Goal: Communication & Community: Participate in discussion

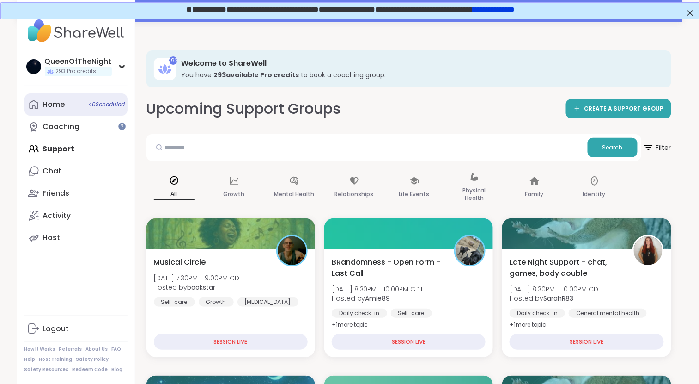
click at [75, 96] on link "Home 40 Scheduled" at bounding box center [75, 104] width 103 height 22
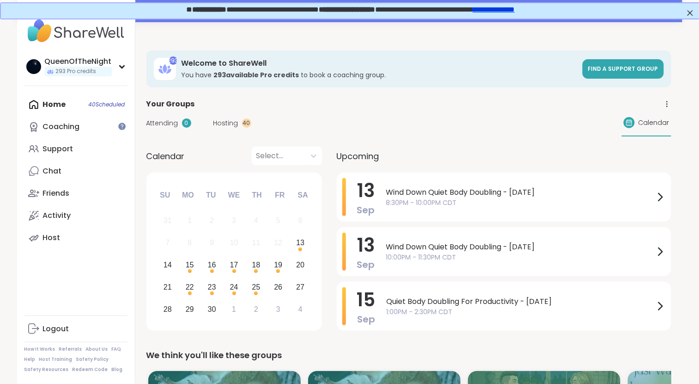
click at [233, 123] on span "Hosting" at bounding box center [226, 123] width 25 height 10
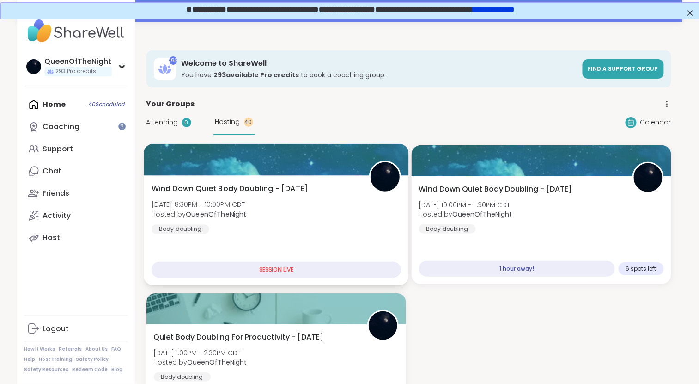
click at [261, 184] on span "Wind Down Quiet Body Doubling - [DATE]" at bounding box center [229, 188] width 157 height 11
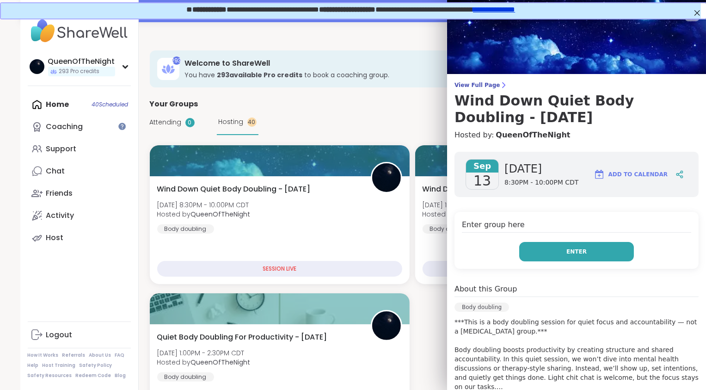
click at [555, 250] on button "Enter" at bounding box center [576, 251] width 115 height 19
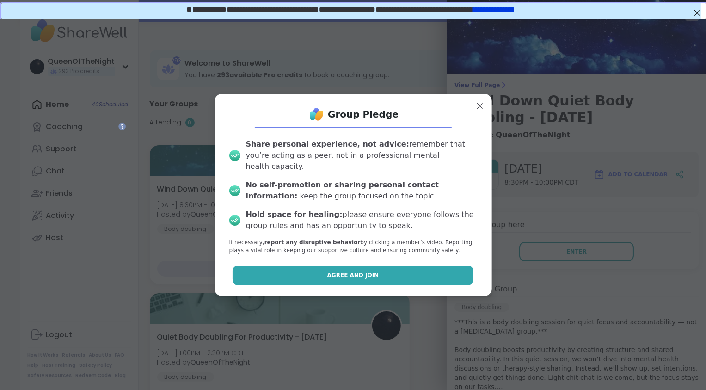
click at [365, 275] on button "Agree and Join" at bounding box center [353, 274] width 241 height 19
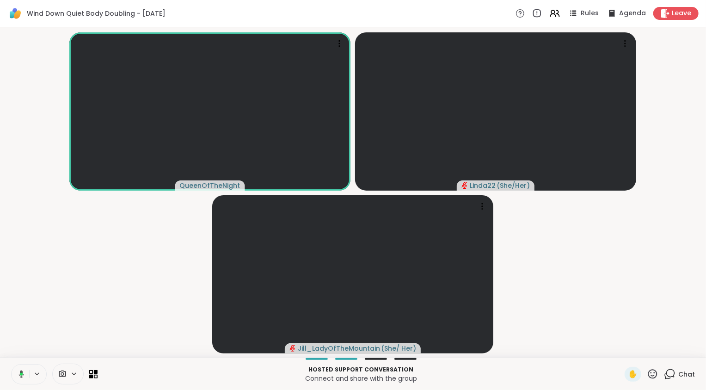
click at [19, 380] on button at bounding box center [19, 373] width 19 height 19
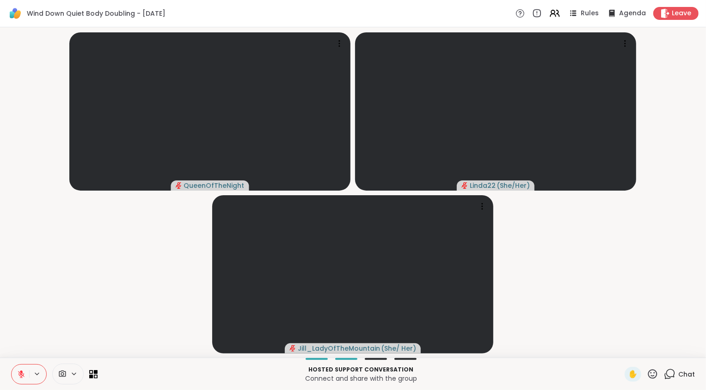
click at [30, 335] on video-player-container "QueenOfTheNight Linda22 ( She/Her ) Jill_LadyOfTheMountain ( She/ Her )" at bounding box center [353, 192] width 695 height 323
drag, startPoint x: 30, startPoint y: 335, endPoint x: 43, endPoint y: 347, distance: 18.1
click at [31, 345] on video-player-container "QueenOfTheNight Linda22 ( She/Her ) Jill_LadyOfTheMountain ( She/ Her )" at bounding box center [353, 192] width 695 height 323
